Goal: Information Seeking & Learning: Learn about a topic

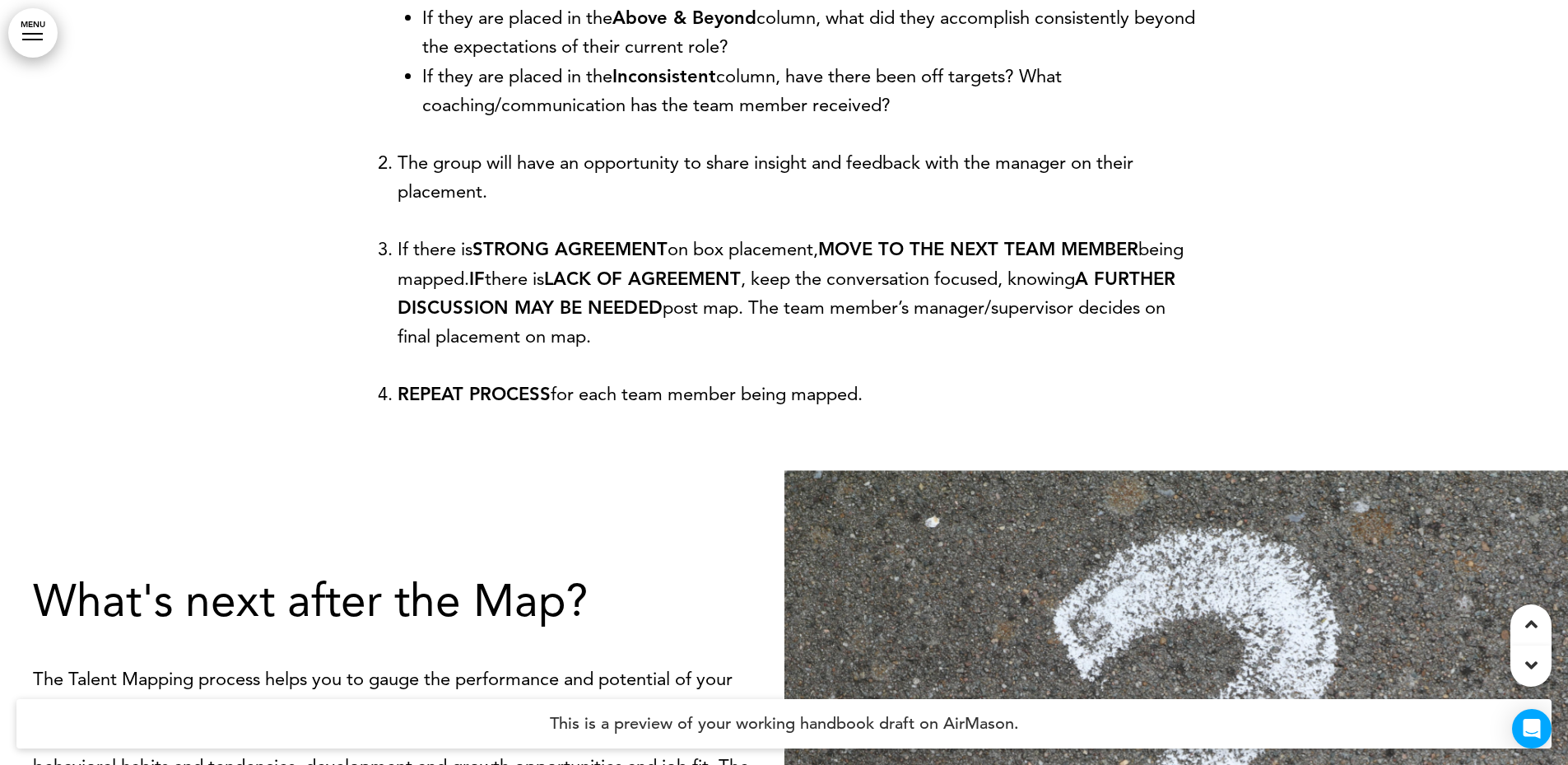
scroll to position [13163, 0]
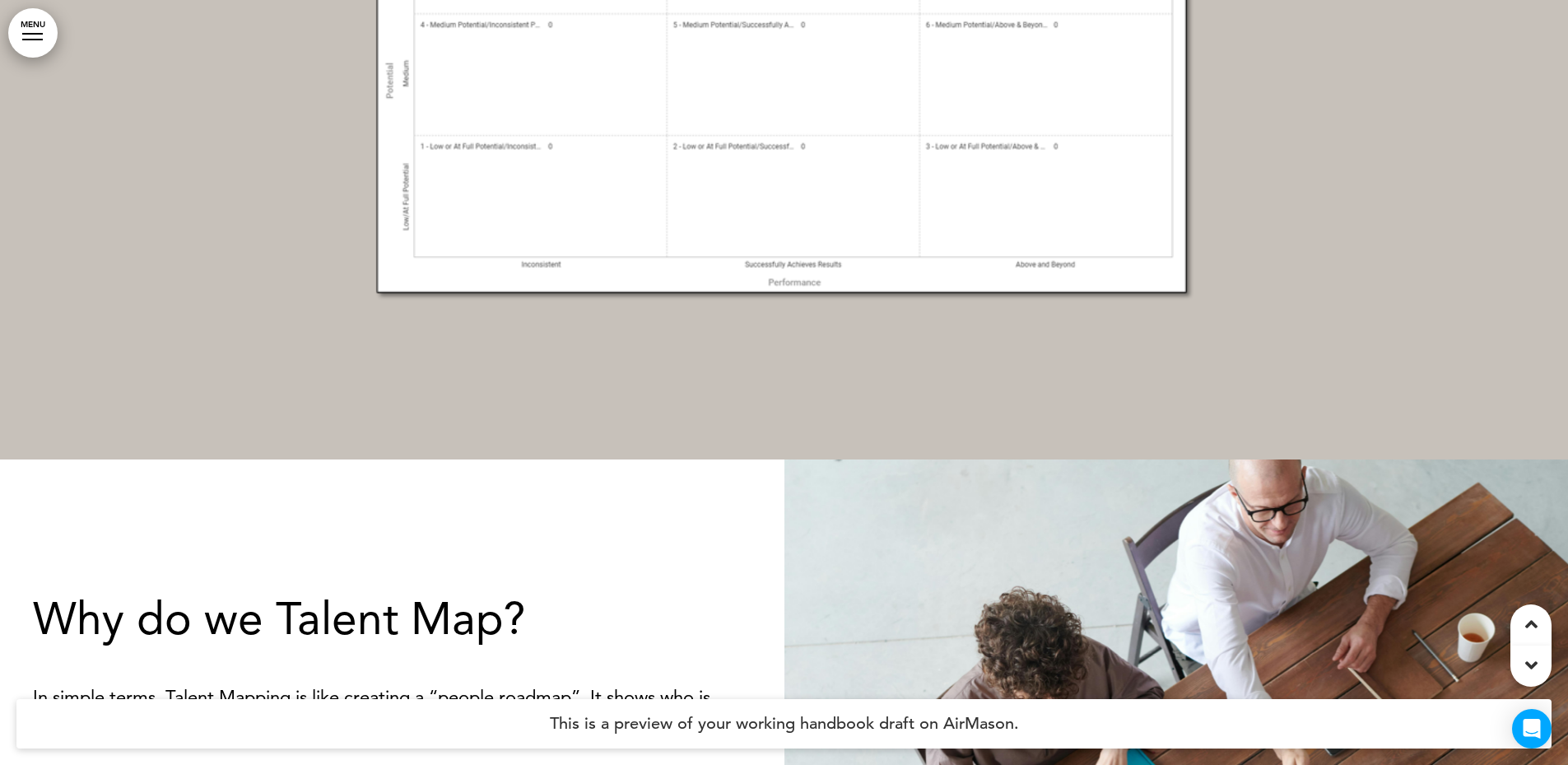
scroll to position [0, 0]
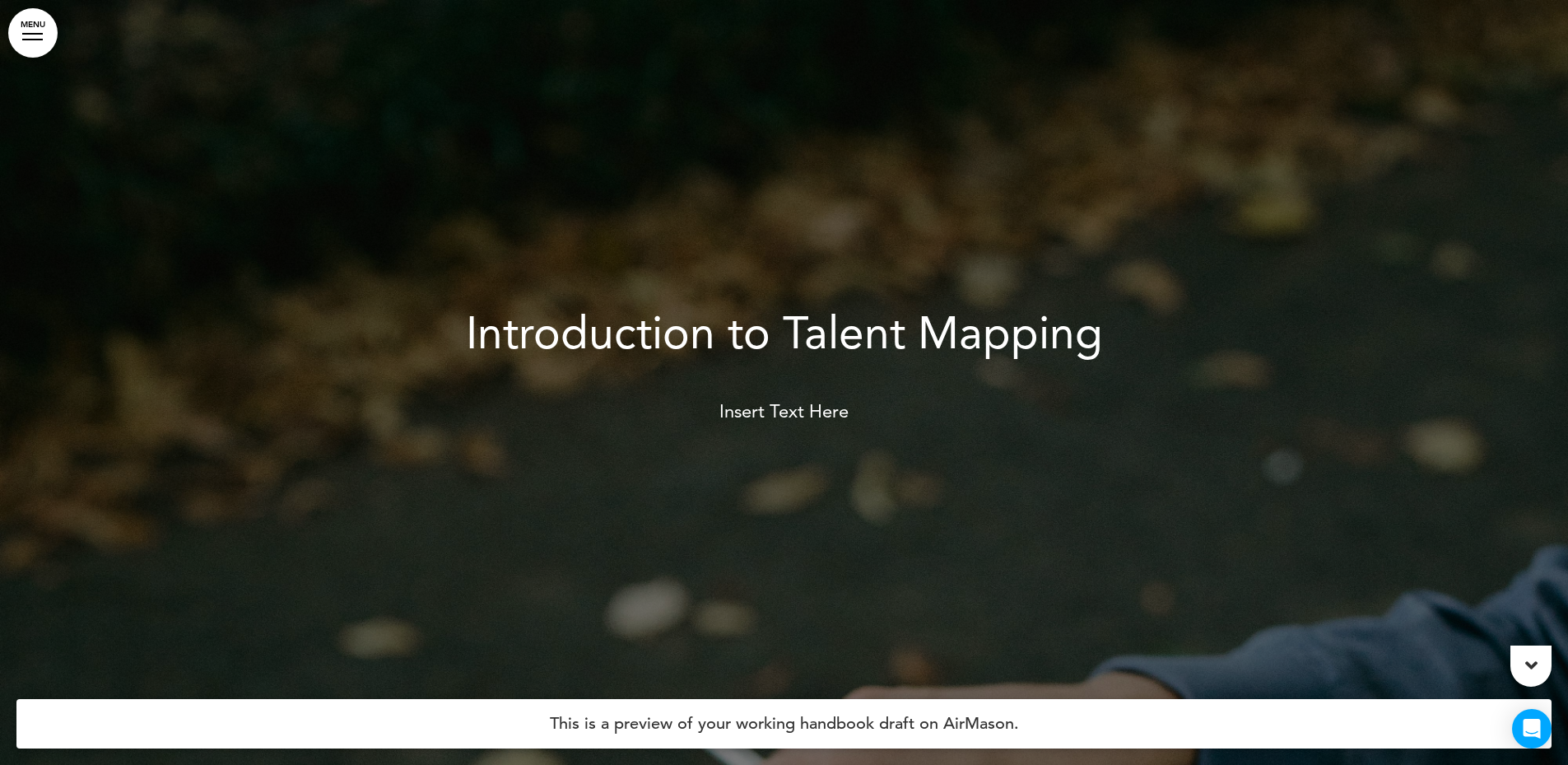
click at [29, 35] on link "MENU" at bounding box center [33, 33] width 49 height 49
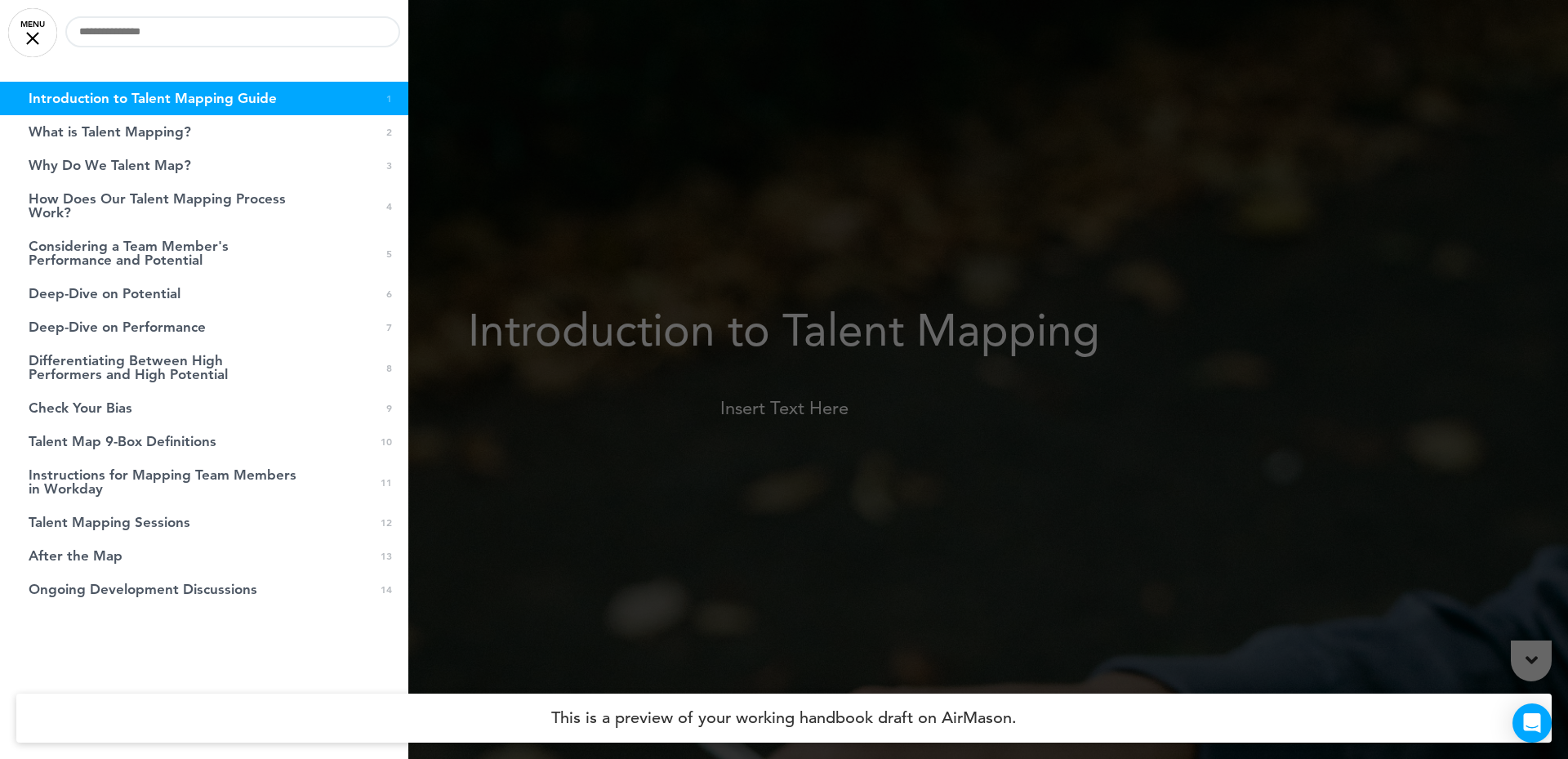
click at [25, 38] on link "MENU" at bounding box center [33, 33] width 49 height 49
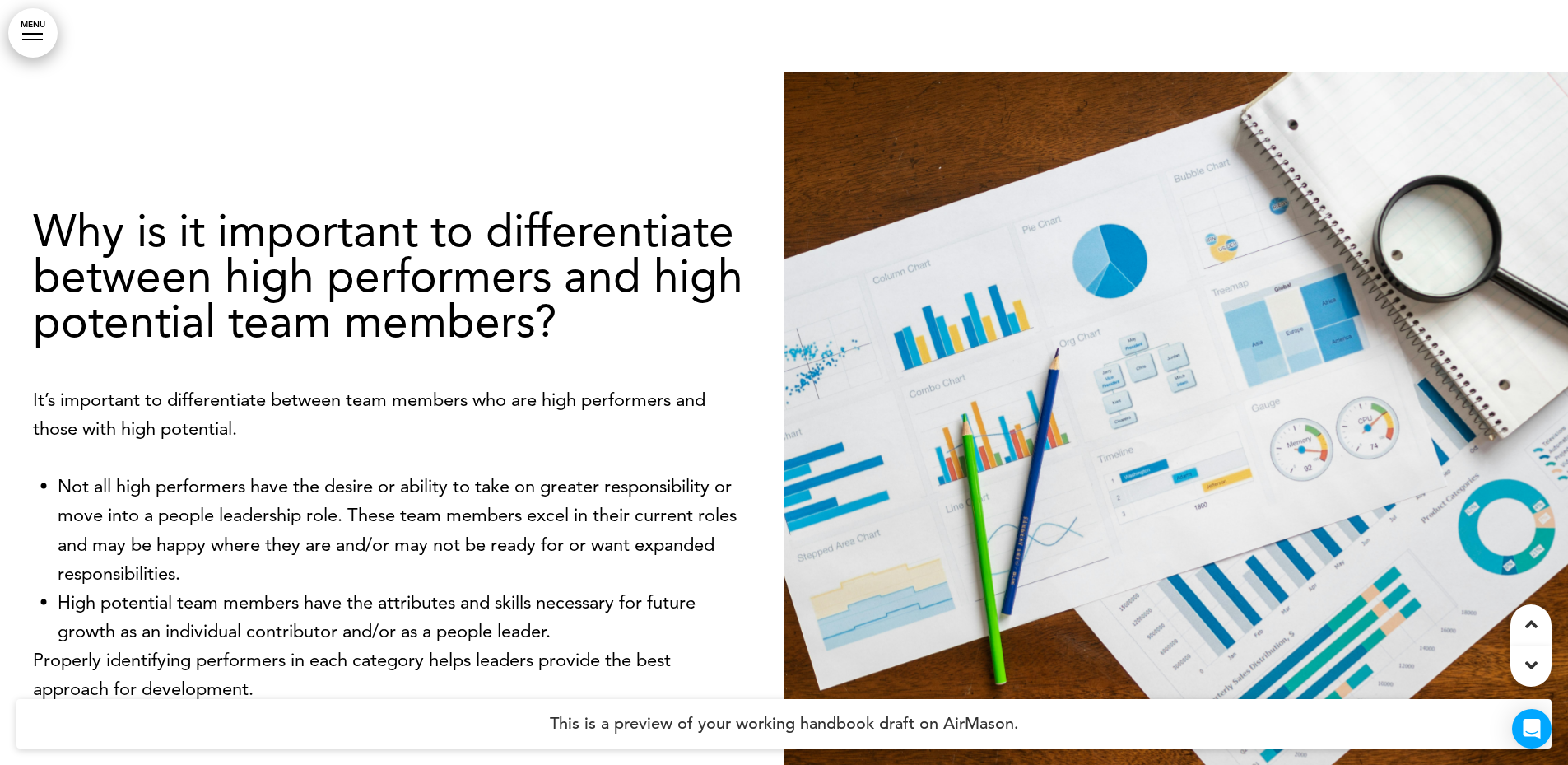
scroll to position [5649, 0]
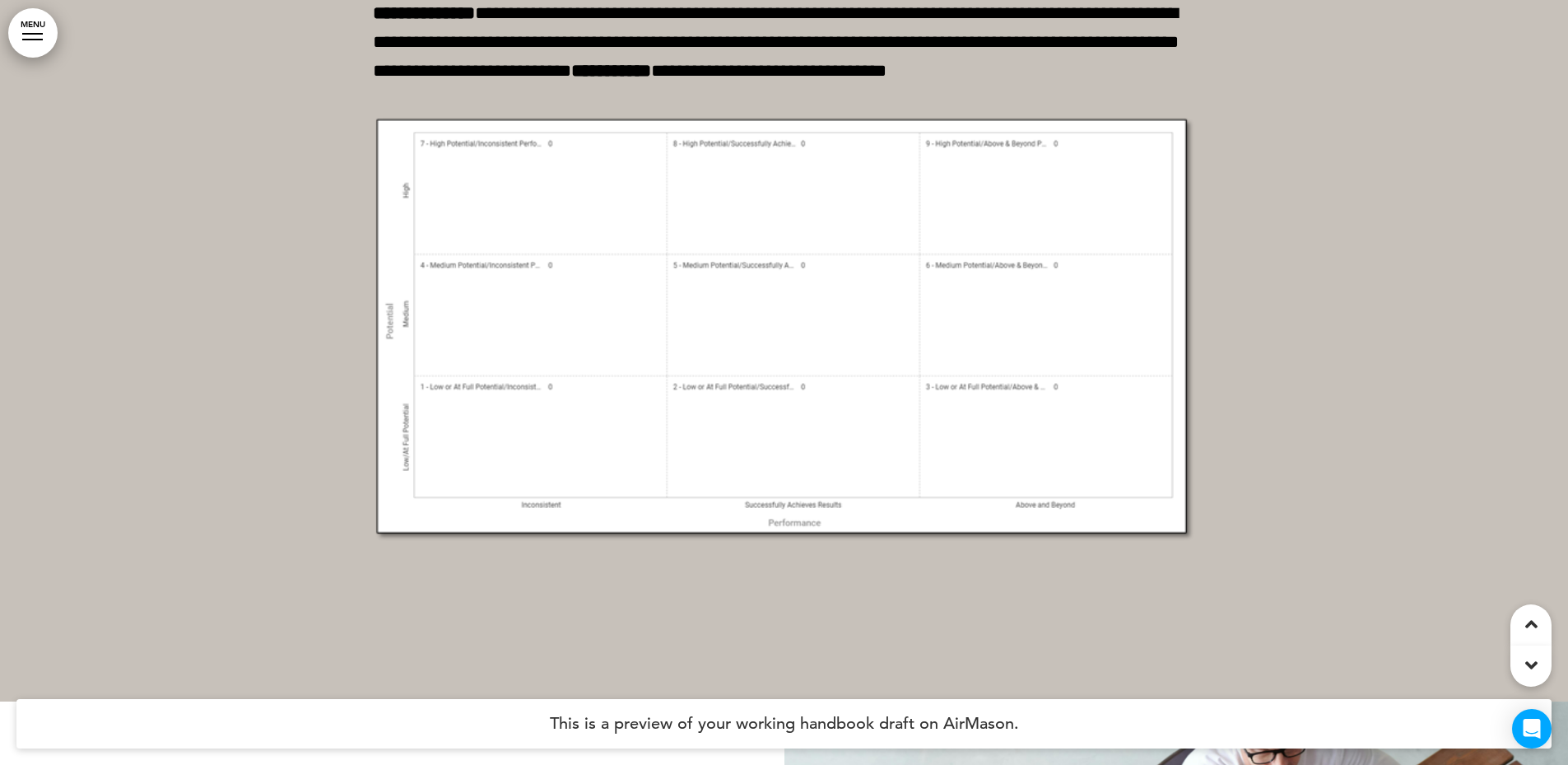
scroll to position [823, 0]
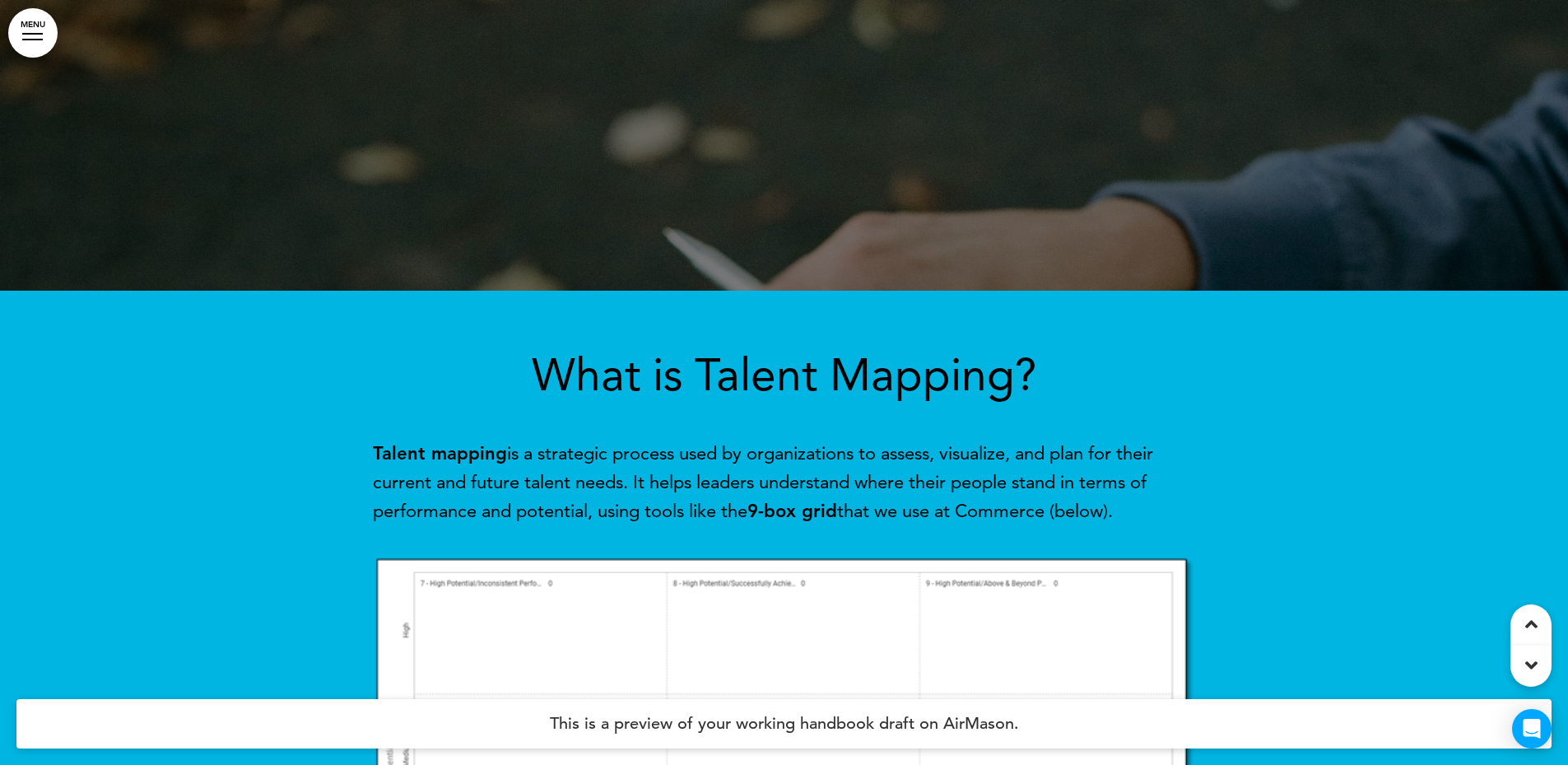
scroll to position [412, 0]
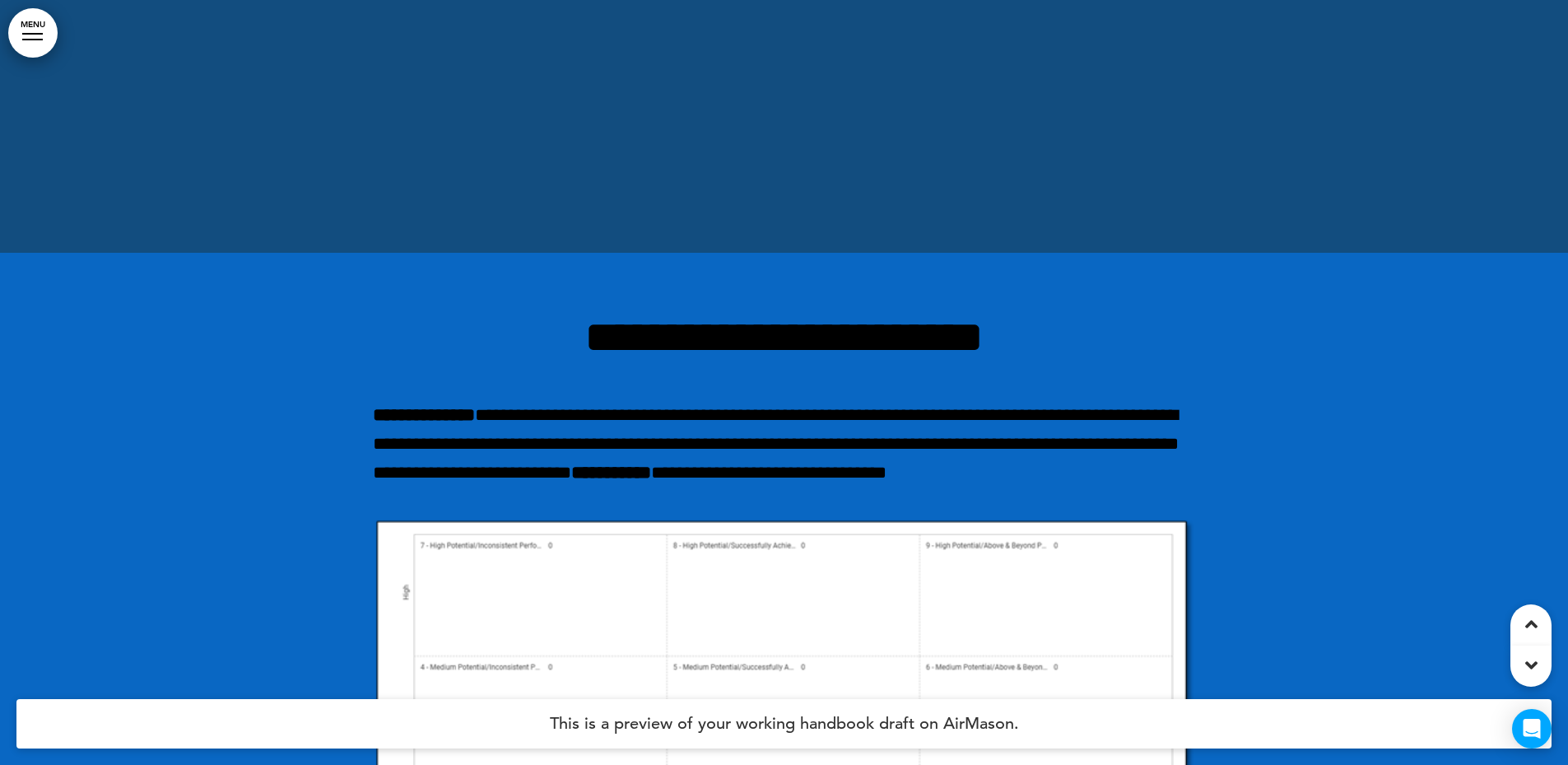
scroll to position [577, 0]
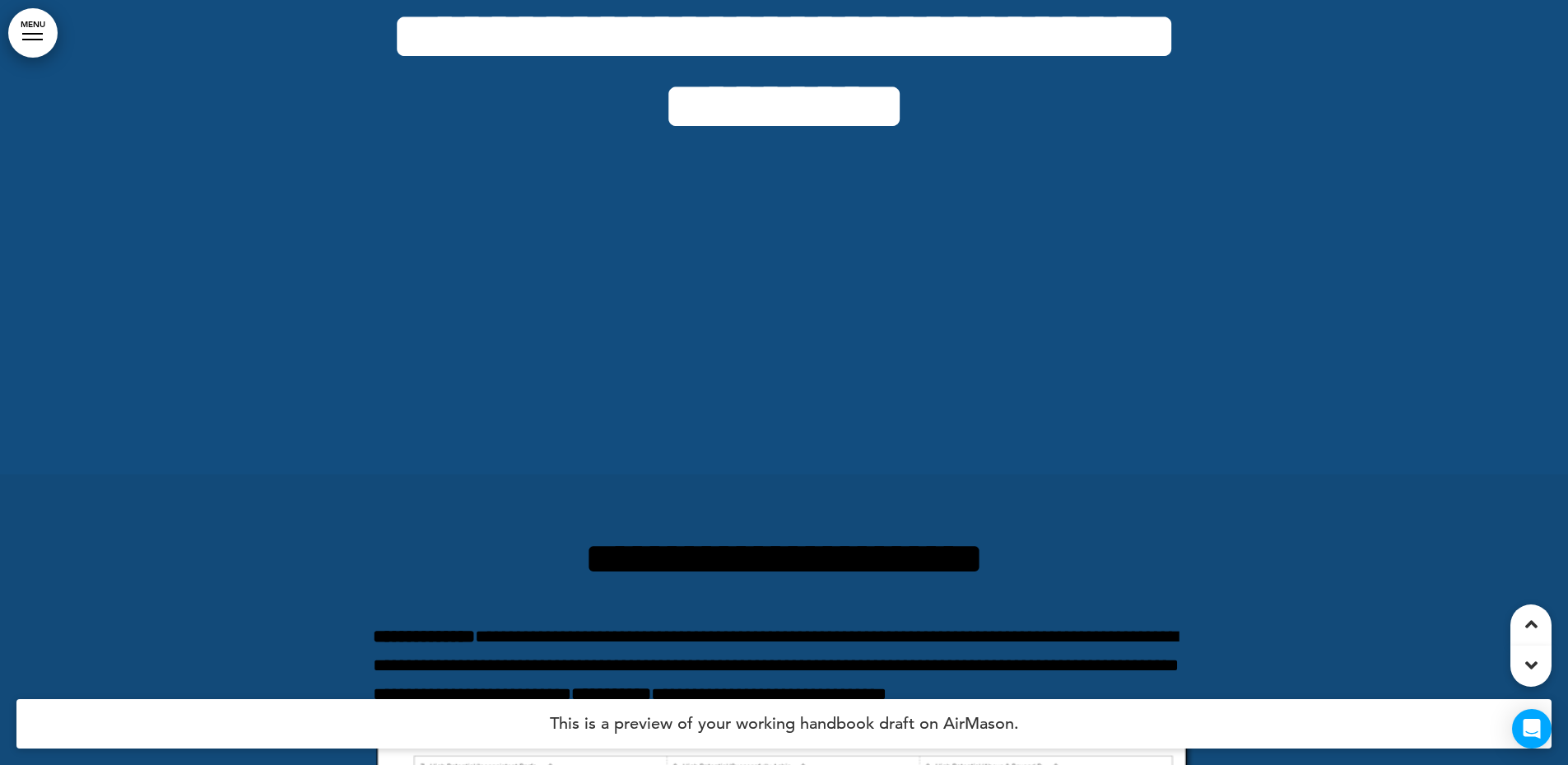
scroll to position [329, 0]
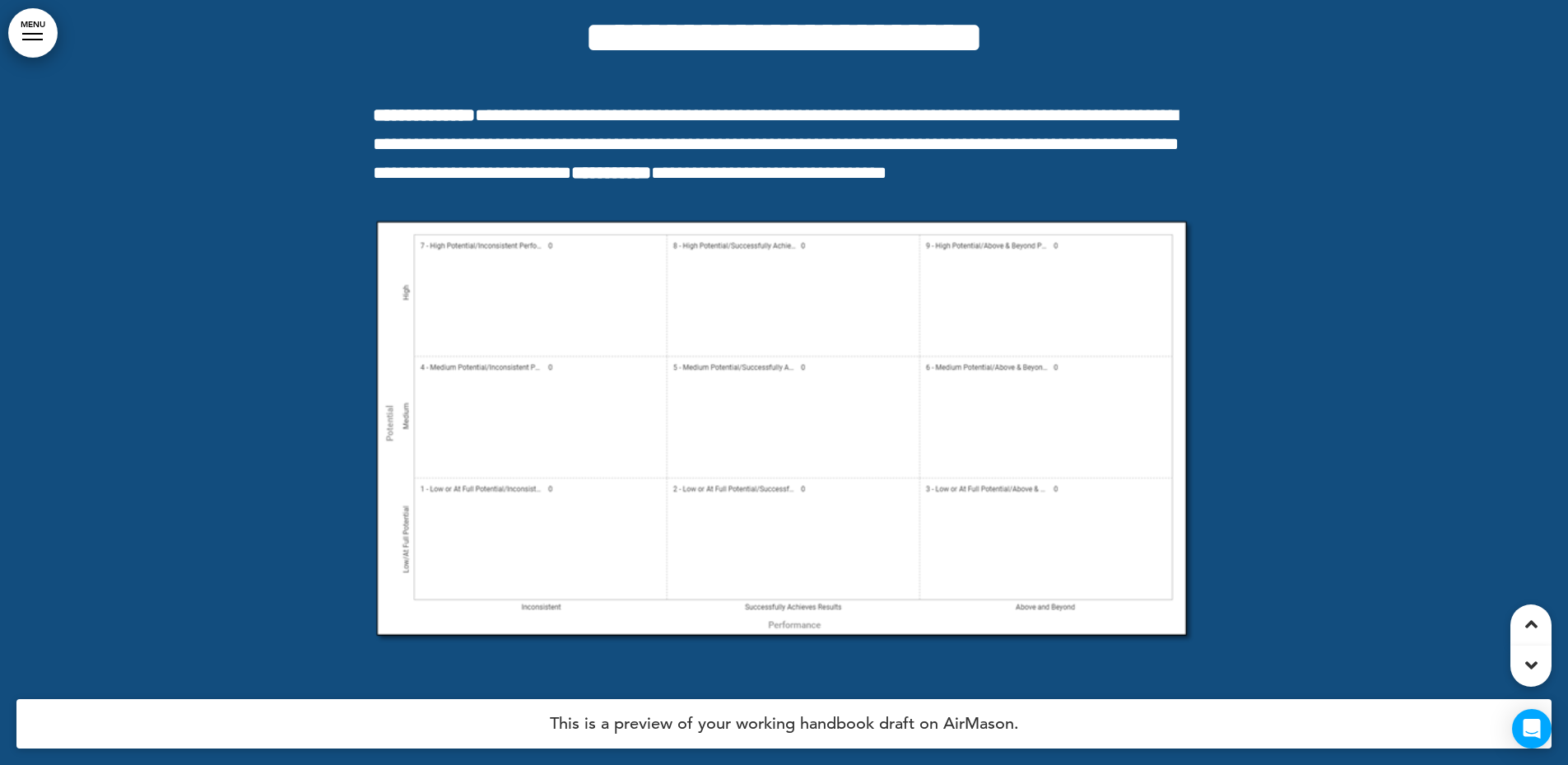
scroll to position [769, 0]
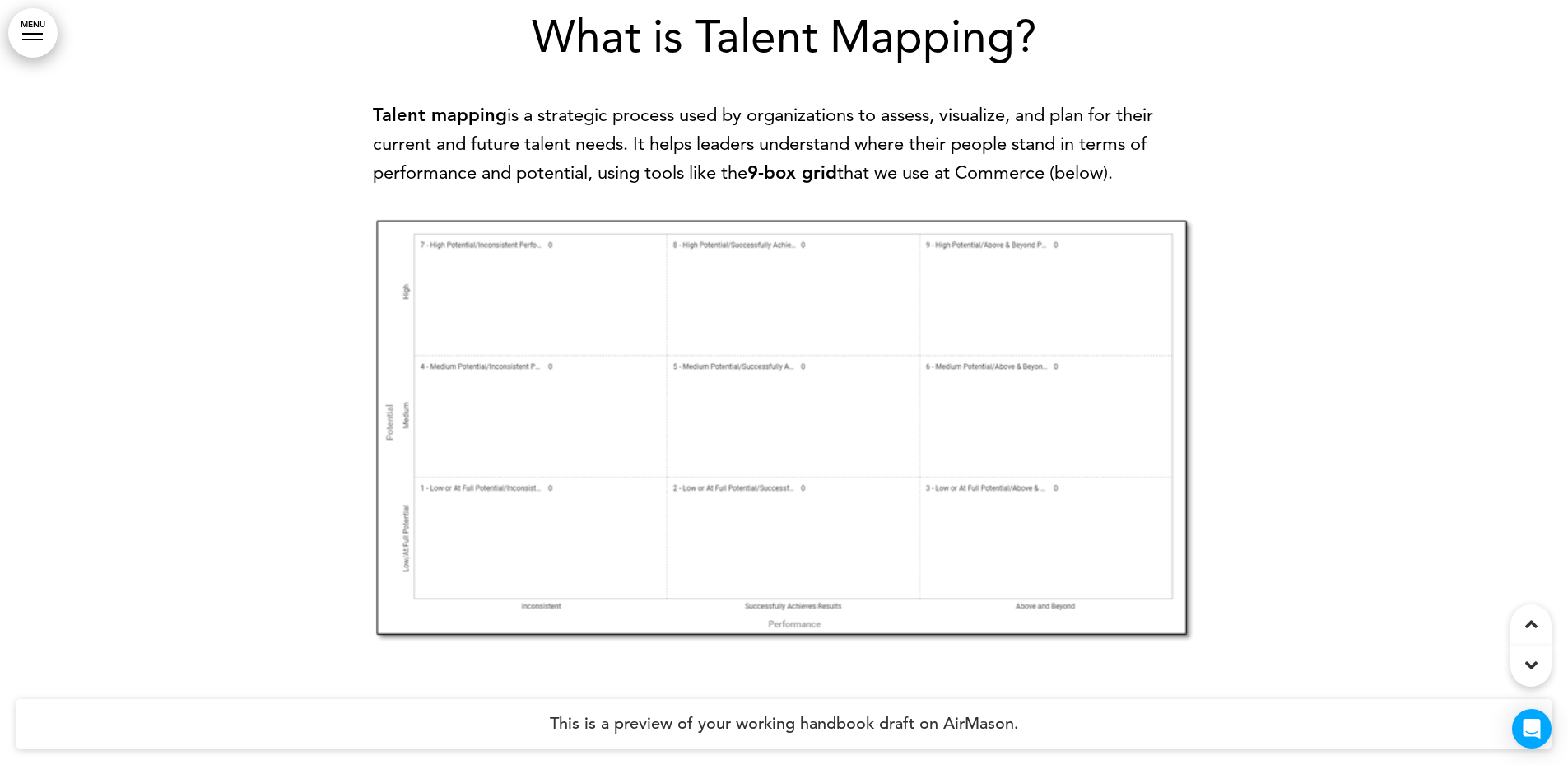
scroll to position [741, 0]
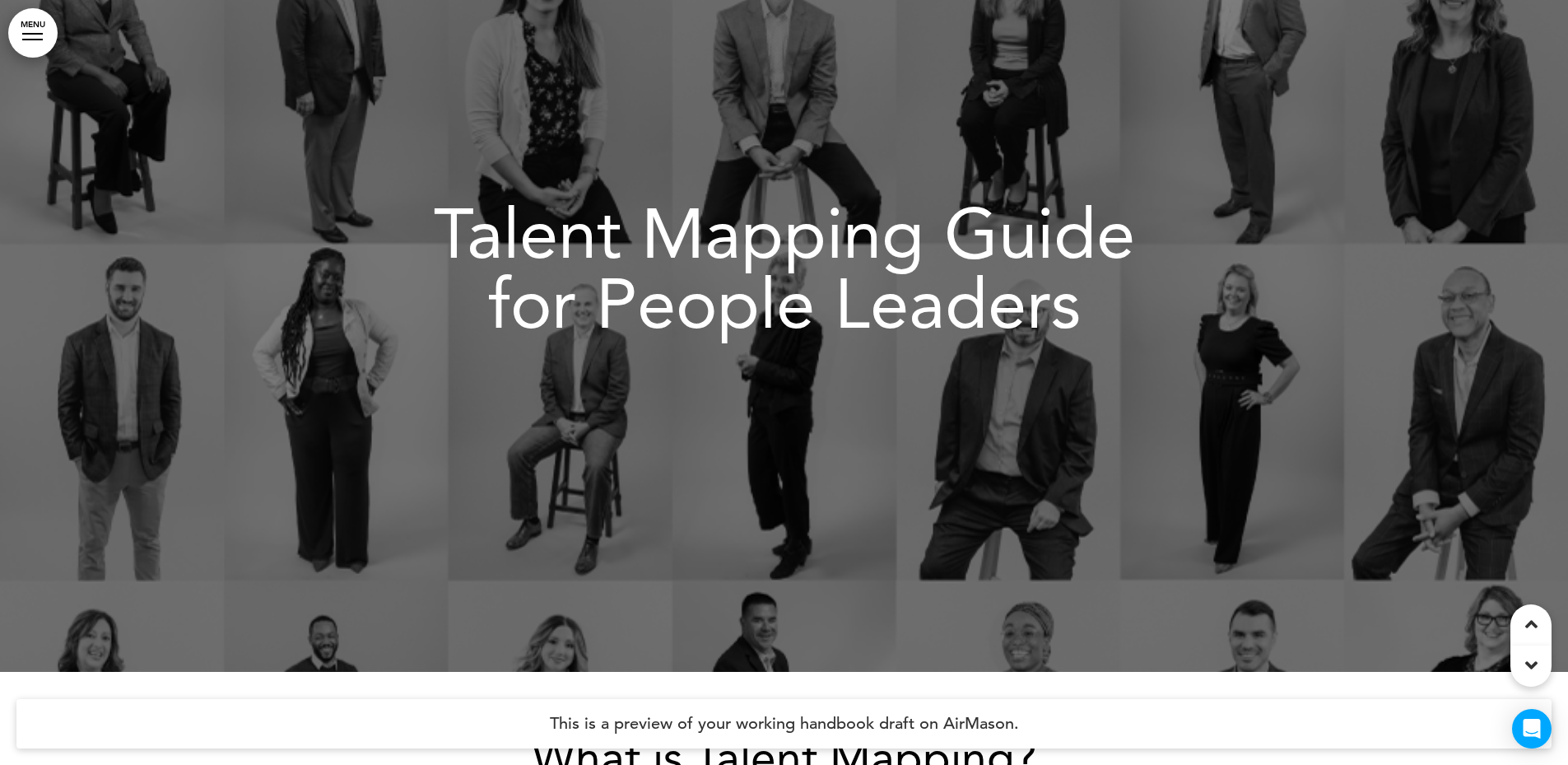
scroll to position [83, 0]
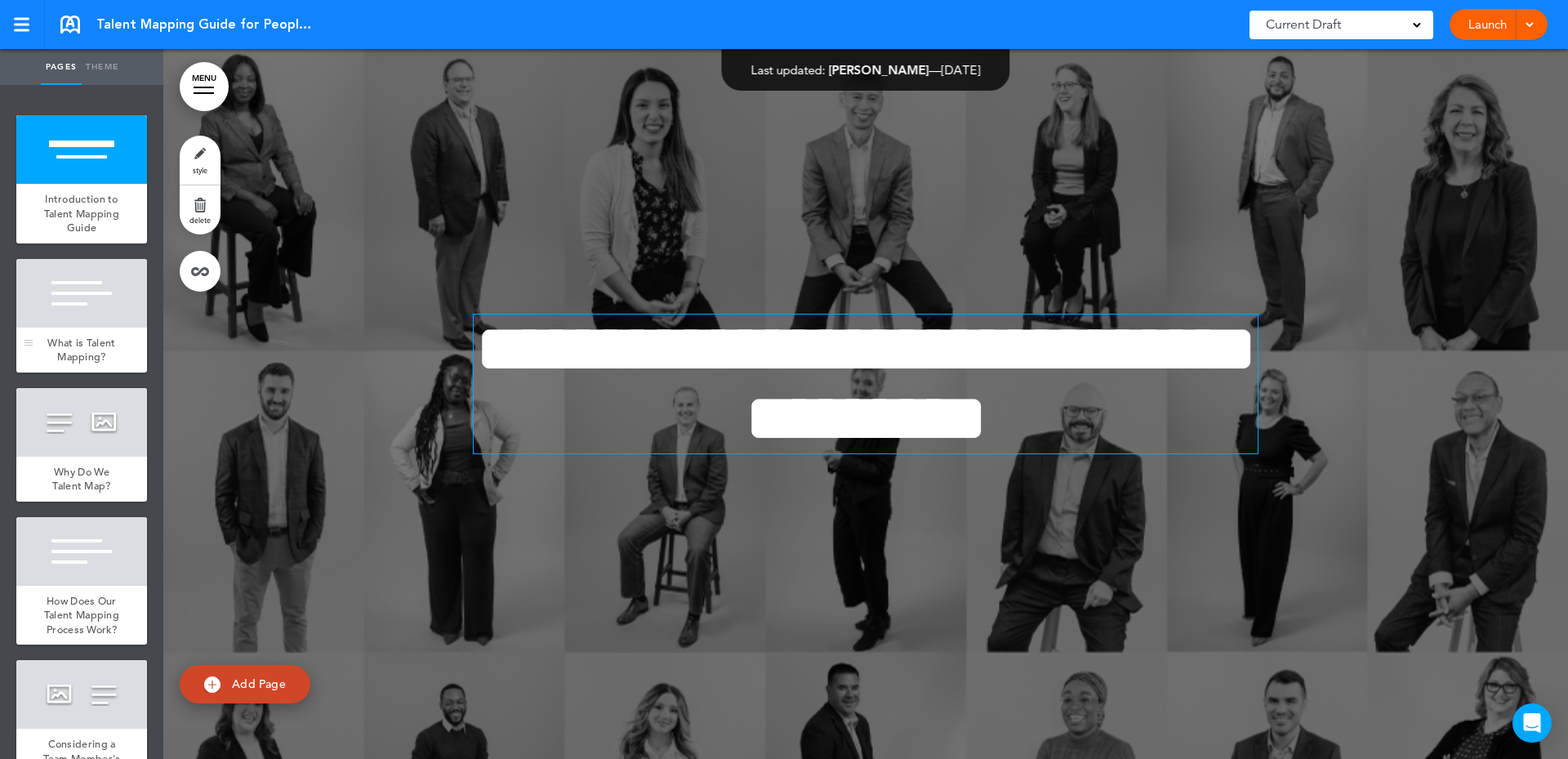
click at [82, 322] on div at bounding box center [81, 293] width 130 height 69
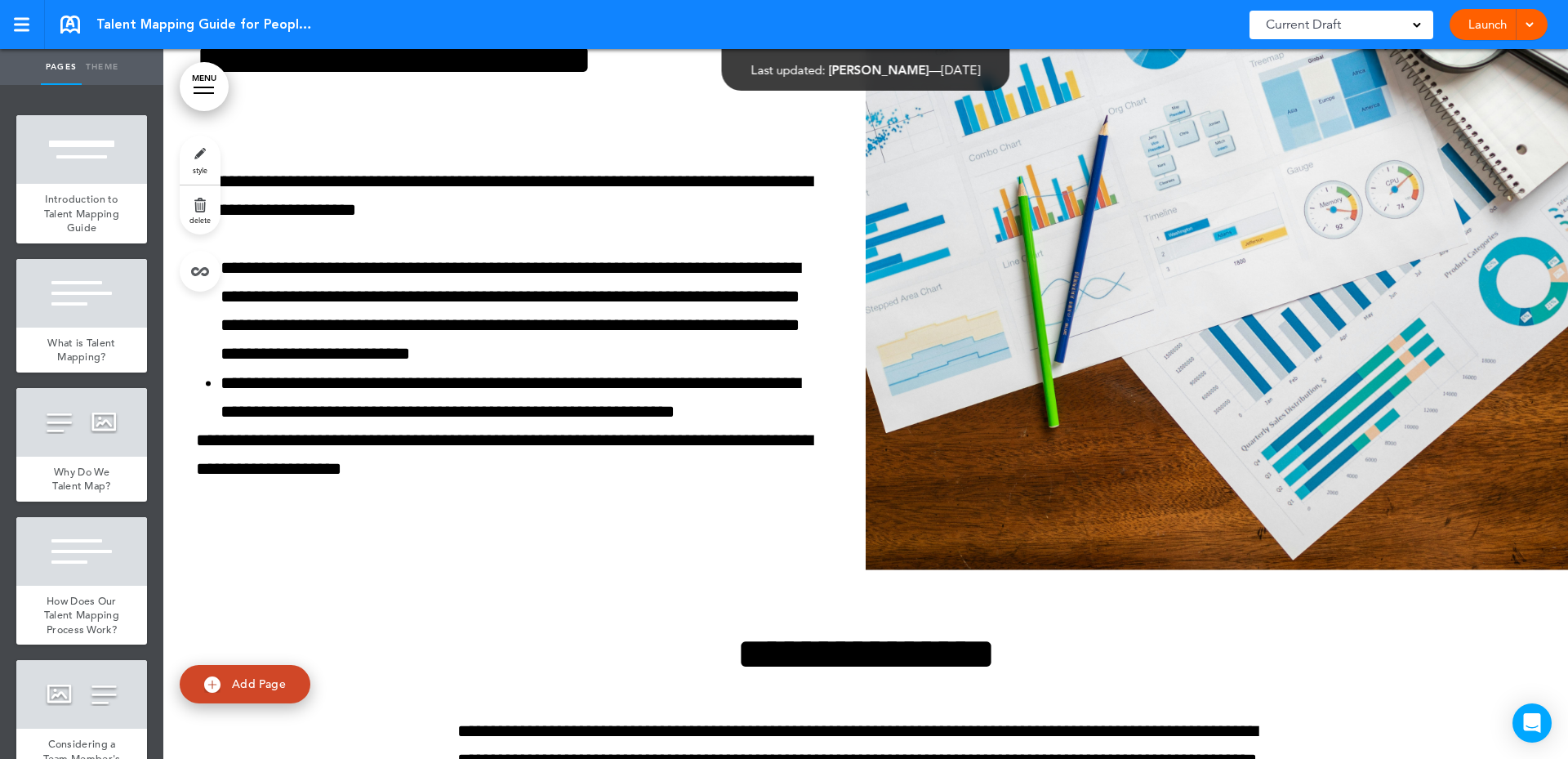
scroll to position [5774, 0]
